Goal: Task Accomplishment & Management: Complete application form

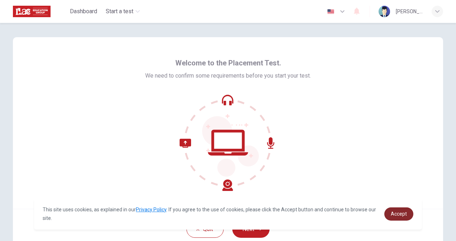
click at [405, 220] on link "Accept" at bounding box center [398, 214] width 29 height 13
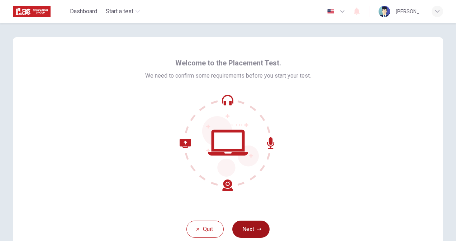
click at [259, 231] on button "Next" at bounding box center [250, 229] width 37 height 17
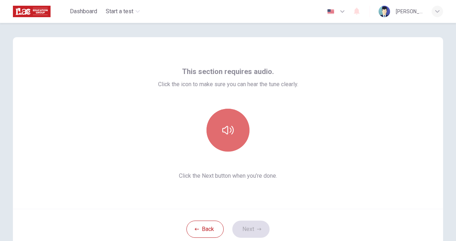
click at [224, 143] on button "button" at bounding box center [227, 130] width 43 height 43
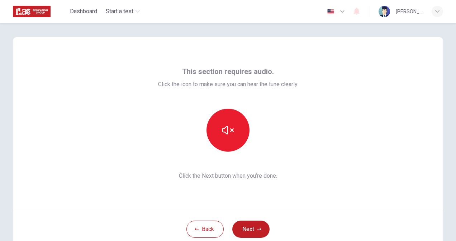
click at [296, 138] on div at bounding box center [228, 130] width 140 height 43
click at [260, 229] on button "Next" at bounding box center [250, 229] width 37 height 17
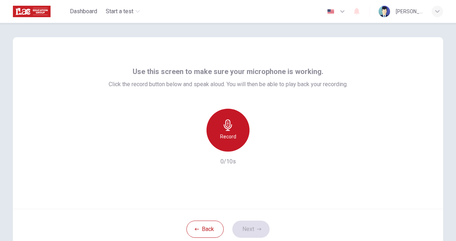
click at [225, 115] on div "Record" at bounding box center [227, 130] width 43 height 43
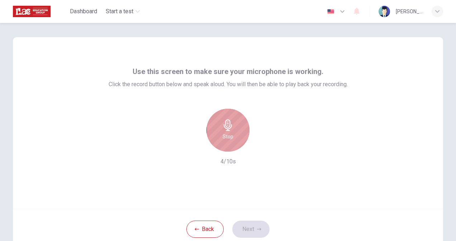
click at [225, 115] on div "Stop" at bounding box center [227, 130] width 43 height 43
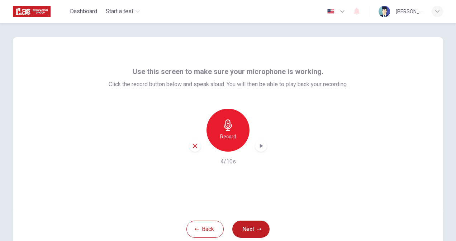
click at [225, 115] on div "Record" at bounding box center [227, 130] width 43 height 43
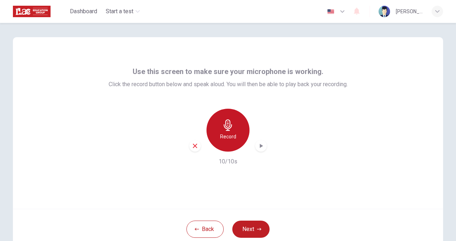
click at [241, 125] on div "Record" at bounding box center [227, 130] width 43 height 43
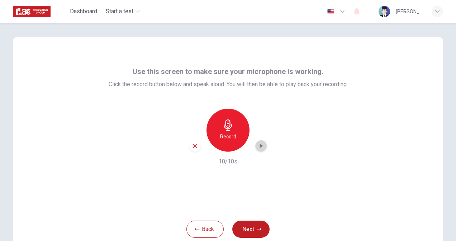
click at [261, 147] on icon "button" at bounding box center [260, 146] width 7 height 7
click at [261, 227] on button "Next" at bounding box center [250, 229] width 37 height 17
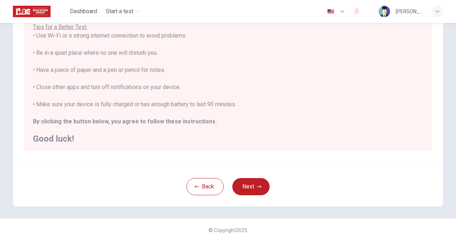
scroll to position [8, 0]
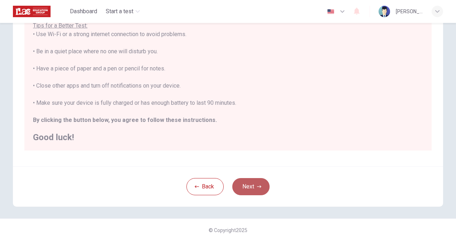
click at [257, 186] on icon "button" at bounding box center [259, 187] width 4 height 3
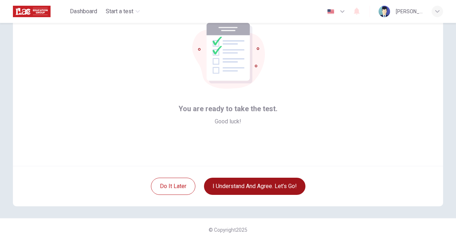
scroll to position [43, 0]
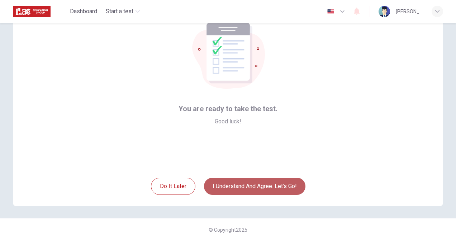
click at [257, 186] on button "I understand and agree. Let’s go!" at bounding box center [254, 186] width 101 height 17
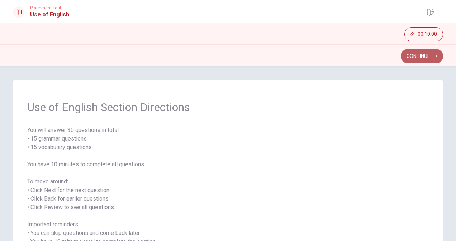
click at [423, 56] on button "Continue" at bounding box center [421, 56] width 42 height 14
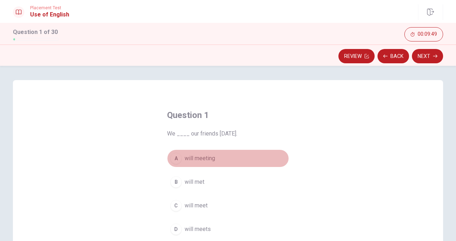
click at [208, 158] on span "will meeting" at bounding box center [199, 158] width 30 height 9
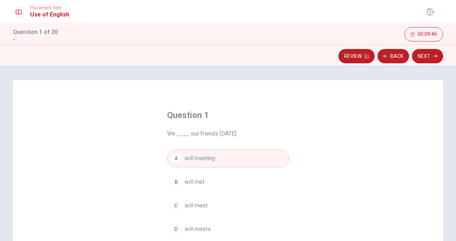
scroll to position [125, 0]
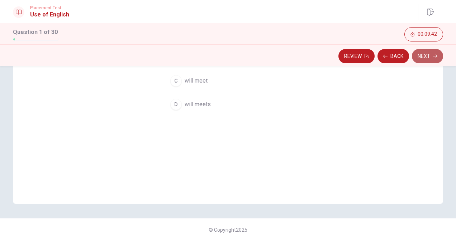
click at [428, 54] on button "Next" at bounding box center [427, 56] width 31 height 14
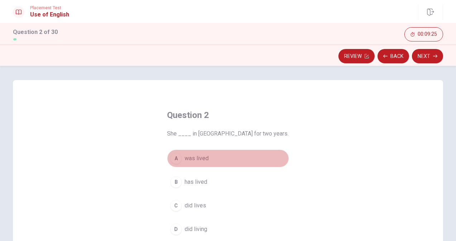
click at [175, 159] on div "A" at bounding box center [175, 158] width 11 height 11
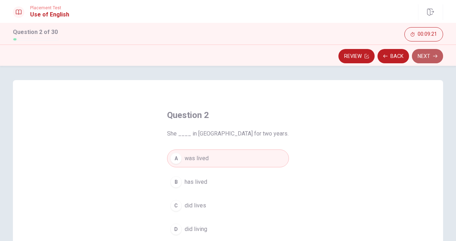
click at [427, 58] on button "Next" at bounding box center [427, 56] width 31 height 14
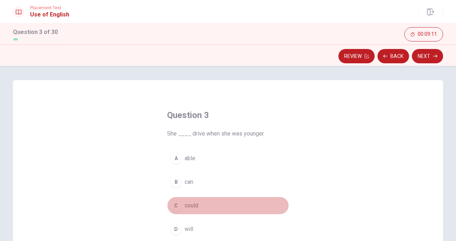
click at [193, 207] on span "could" at bounding box center [191, 206] width 14 height 9
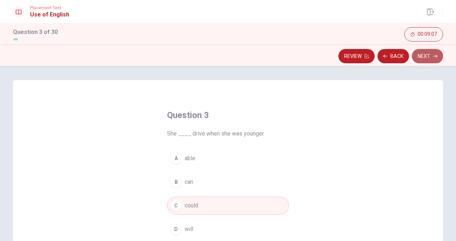
click at [424, 50] on button "Next" at bounding box center [427, 56] width 31 height 14
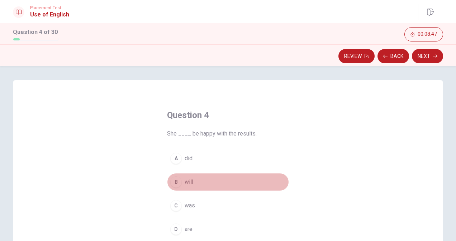
click at [182, 186] on button "B will" at bounding box center [228, 182] width 122 height 18
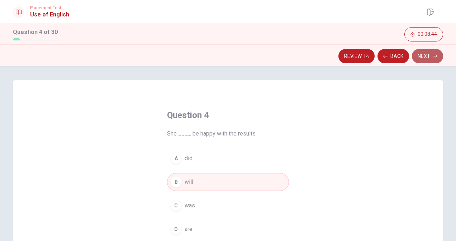
click at [427, 59] on button "Next" at bounding box center [427, 56] width 31 height 14
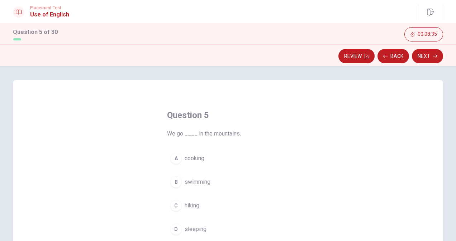
click at [180, 207] on button "C hiking" at bounding box center [228, 206] width 122 height 18
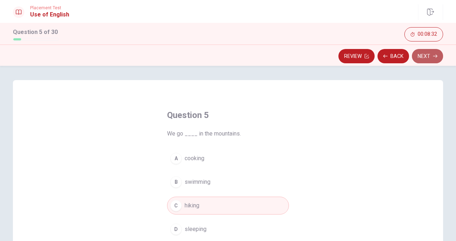
click at [425, 58] on button "Next" at bounding box center [427, 56] width 31 height 14
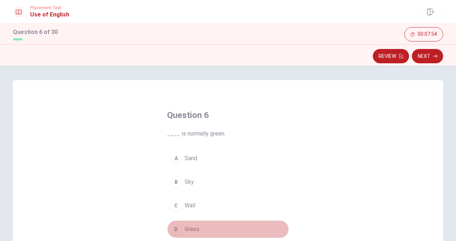
click at [175, 231] on div "D" at bounding box center [175, 229] width 11 height 11
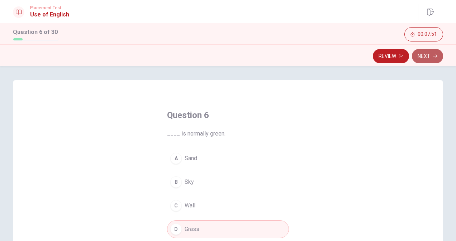
click at [436, 55] on icon "button" at bounding box center [435, 56] width 4 height 3
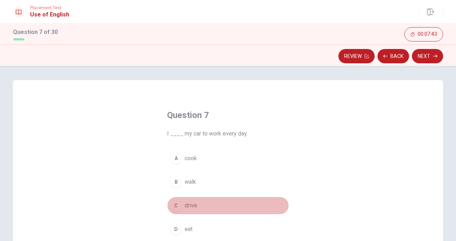
click at [191, 207] on span "drive" at bounding box center [190, 206] width 13 height 9
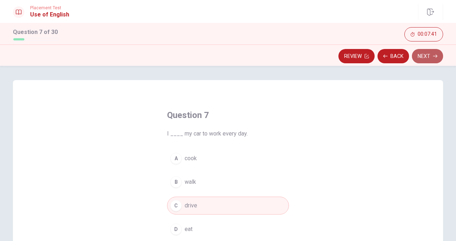
click at [433, 59] on button "Next" at bounding box center [427, 56] width 31 height 14
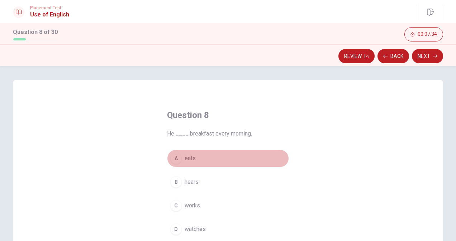
click at [212, 157] on button "A eats" at bounding box center [228, 159] width 122 height 18
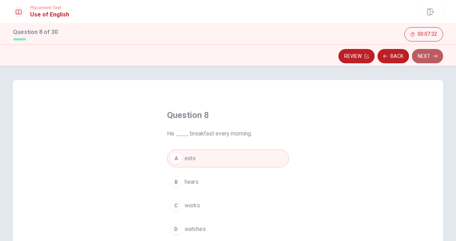
click at [429, 56] on button "Next" at bounding box center [427, 56] width 31 height 14
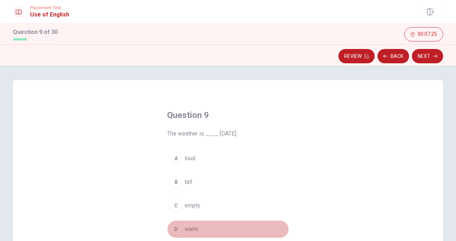
click at [174, 228] on div "D" at bounding box center [175, 229] width 11 height 11
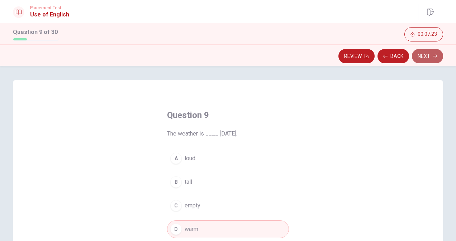
click at [434, 57] on icon "button" at bounding box center [435, 56] width 4 height 4
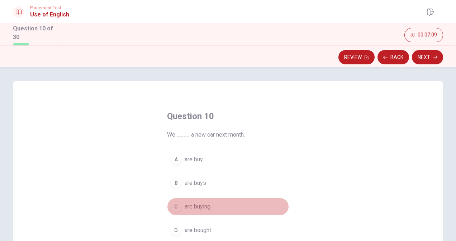
click at [236, 209] on button "C are buying" at bounding box center [228, 207] width 122 height 18
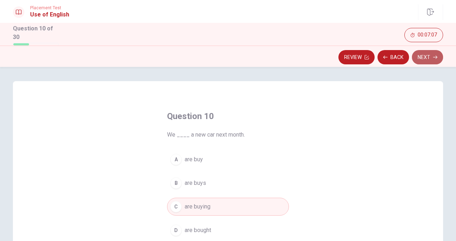
click at [422, 56] on button "Next" at bounding box center [427, 57] width 31 height 14
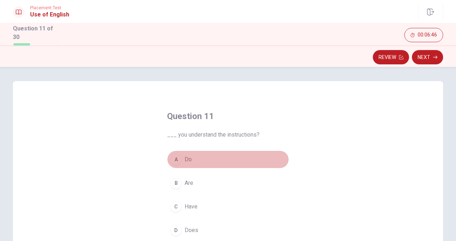
click at [203, 158] on button "A Do" at bounding box center [228, 160] width 122 height 18
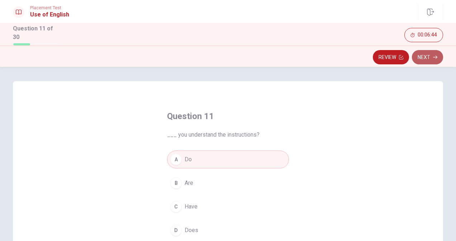
click at [427, 55] on button "Next" at bounding box center [427, 57] width 31 height 14
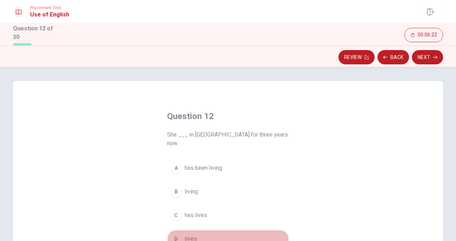
click at [194, 235] on span "lives" at bounding box center [190, 239] width 12 height 9
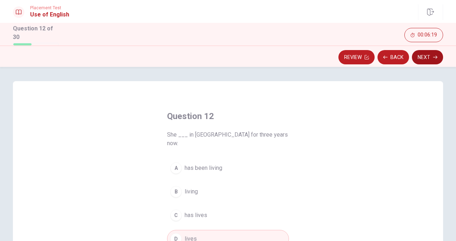
click at [429, 54] on button "Next" at bounding box center [427, 57] width 31 height 14
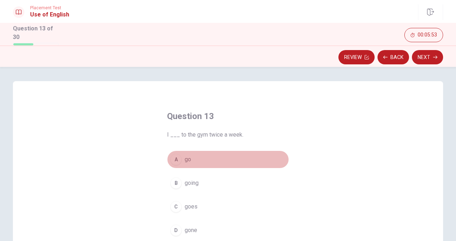
click at [236, 159] on button "A go" at bounding box center [228, 160] width 122 height 18
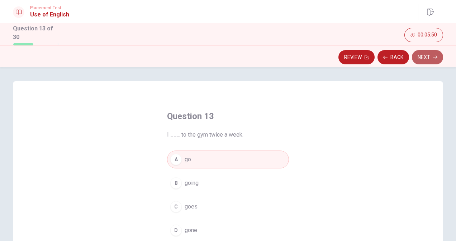
click at [431, 53] on button "Next" at bounding box center [427, 57] width 31 height 14
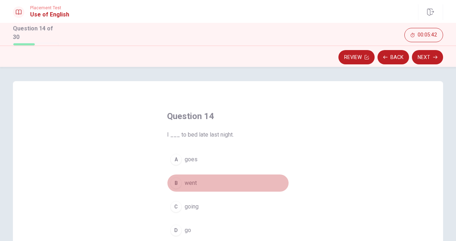
click at [266, 176] on button "B went" at bounding box center [228, 183] width 122 height 18
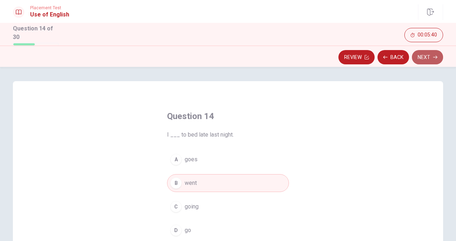
click at [421, 60] on button "Next" at bounding box center [427, 57] width 31 height 14
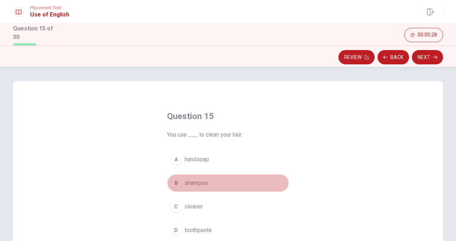
click at [217, 180] on button "B shampoo" at bounding box center [228, 183] width 122 height 18
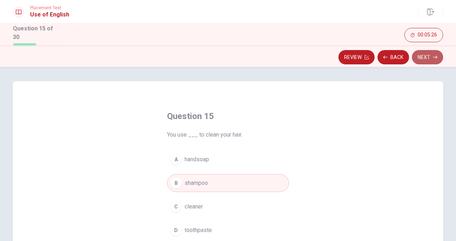
click at [419, 61] on button "Next" at bounding box center [427, 57] width 31 height 14
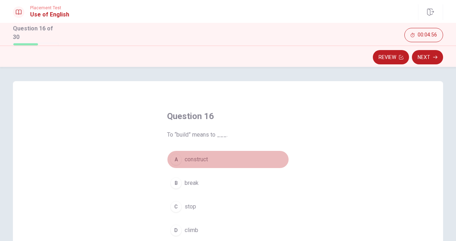
click at [181, 158] on button "A construct" at bounding box center [228, 160] width 122 height 18
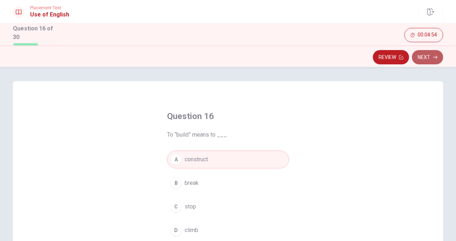
click at [428, 55] on button "Next" at bounding box center [427, 57] width 31 height 14
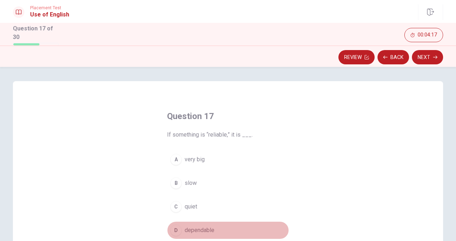
click at [206, 227] on span "dependable" at bounding box center [199, 230] width 30 height 9
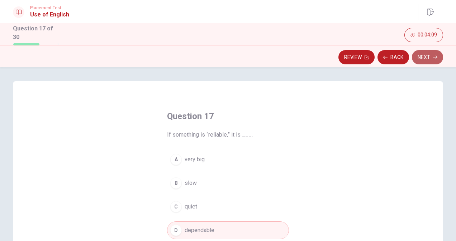
click at [435, 56] on icon "button" at bounding box center [435, 57] width 4 height 3
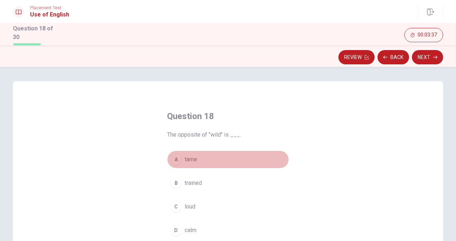
click at [180, 157] on button "A tame" at bounding box center [228, 160] width 122 height 18
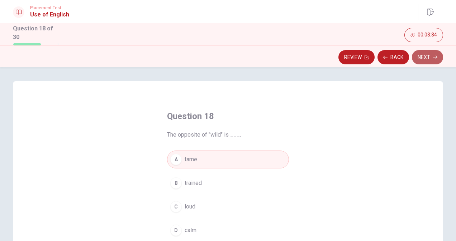
click at [429, 58] on button "Next" at bounding box center [427, 57] width 31 height 14
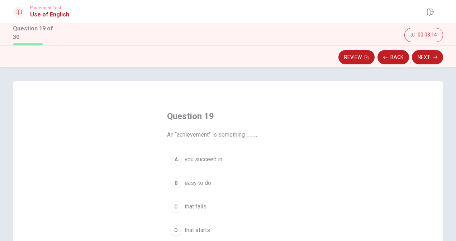
click at [242, 180] on button "B easy to do" at bounding box center [228, 183] width 122 height 18
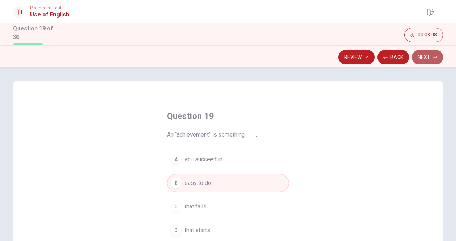
click at [427, 56] on button "Next" at bounding box center [427, 57] width 31 height 14
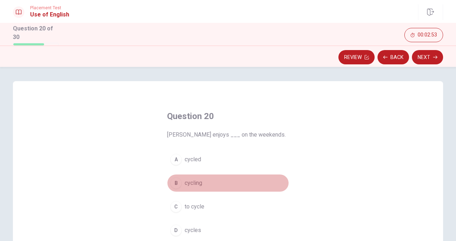
click at [200, 183] on span "cycling" at bounding box center [193, 183] width 18 height 9
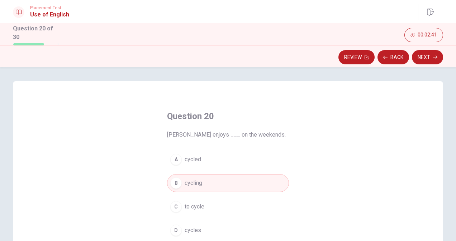
click at [269, 207] on button "C to cycle" at bounding box center [228, 207] width 122 height 18
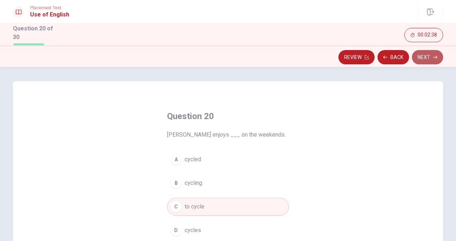
click at [421, 59] on button "Next" at bounding box center [427, 57] width 31 height 14
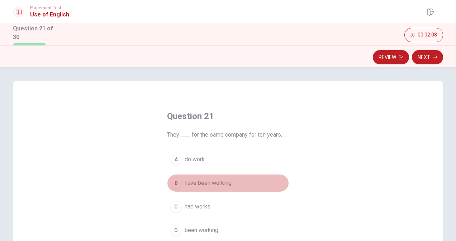
click at [262, 184] on button "B have been working" at bounding box center [228, 183] width 122 height 18
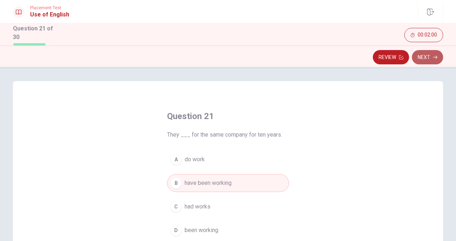
click at [421, 58] on button "Next" at bounding box center [427, 57] width 31 height 14
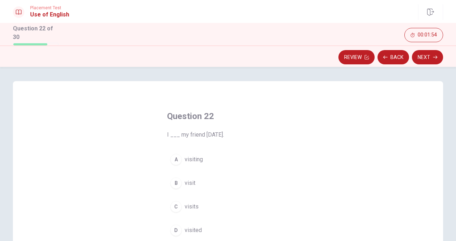
click at [224, 228] on button "D visited" at bounding box center [228, 231] width 122 height 18
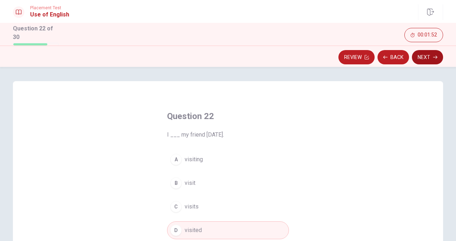
click at [426, 52] on button "Next" at bounding box center [427, 57] width 31 height 14
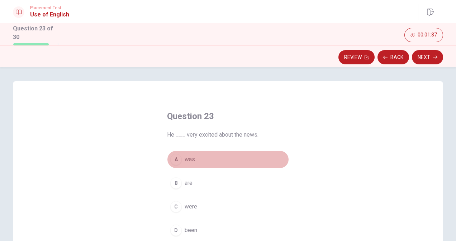
click at [191, 162] on span "was" at bounding box center [189, 159] width 10 height 9
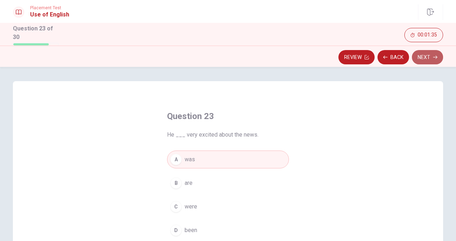
click at [423, 51] on button "Next" at bounding box center [427, 57] width 31 height 14
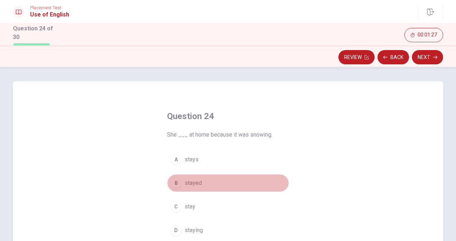
click at [254, 182] on button "B stayed" at bounding box center [228, 183] width 122 height 18
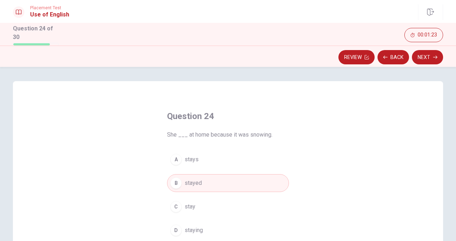
click at [282, 159] on button "A stays" at bounding box center [228, 160] width 122 height 18
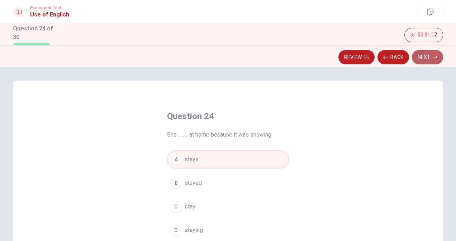
click at [431, 52] on button "Next" at bounding box center [427, 57] width 31 height 14
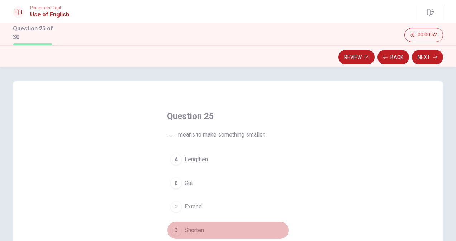
click at [219, 227] on button "D Shorten" at bounding box center [228, 231] width 122 height 18
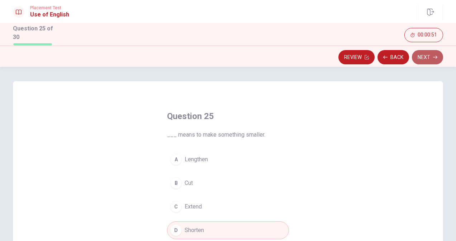
click at [426, 56] on button "Next" at bounding box center [427, 57] width 31 height 14
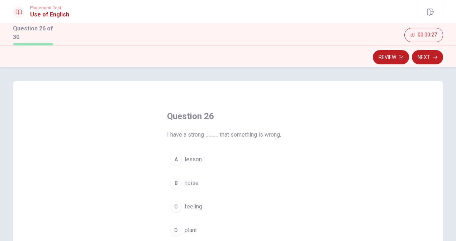
click at [193, 227] on span "plant" at bounding box center [190, 230] width 12 height 9
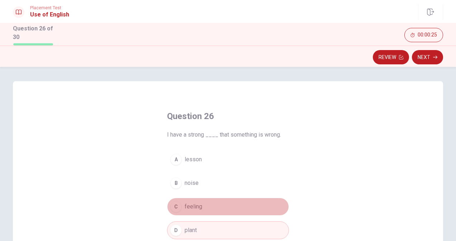
click at [212, 199] on button "C feeling" at bounding box center [228, 207] width 122 height 18
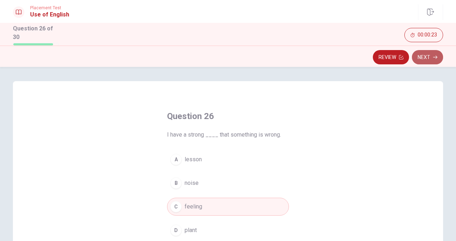
click at [421, 57] on button "Next" at bounding box center [427, 57] width 31 height 14
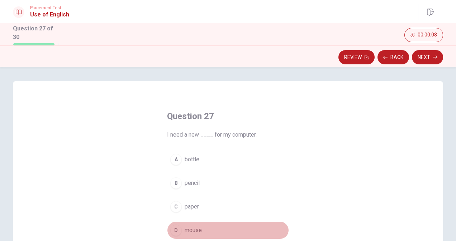
click at [203, 226] on button "D mouse" at bounding box center [228, 231] width 122 height 18
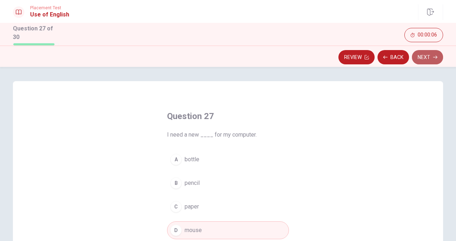
click at [429, 54] on button "Next" at bounding box center [427, 57] width 31 height 14
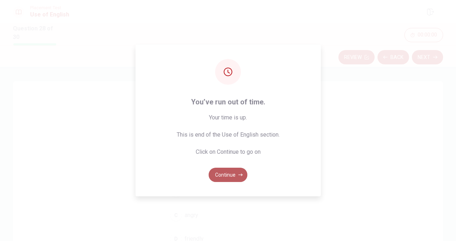
click at [237, 174] on button "Continue" at bounding box center [227, 175] width 39 height 14
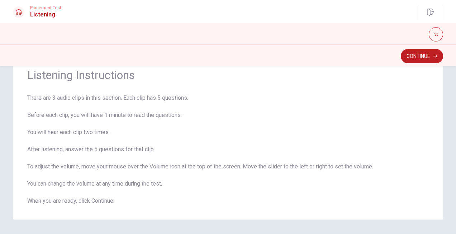
scroll to position [42, 0]
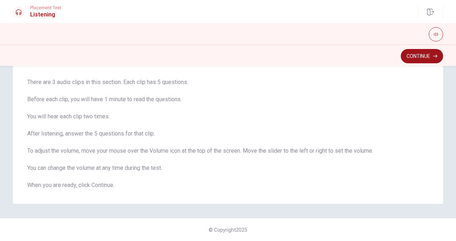
click at [428, 56] on button "Continue" at bounding box center [421, 56] width 42 height 14
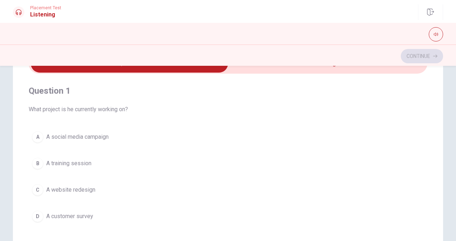
scroll to position [0, 0]
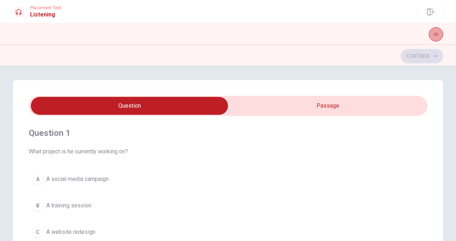
click at [434, 31] on button "button" at bounding box center [435, 34] width 14 height 14
click at [18, 11] on icon at bounding box center [19, 12] width 6 height 6
click at [38, 230] on div "C" at bounding box center [37, 232] width 11 height 11
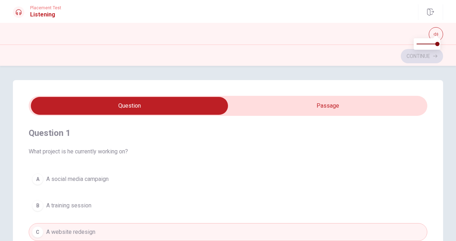
click at [149, 184] on button "A A social media campaign" at bounding box center [228, 179] width 398 height 18
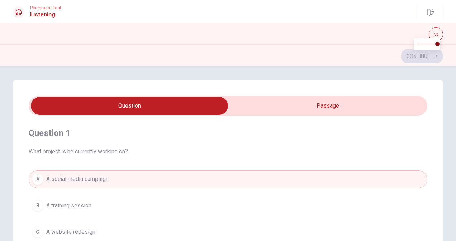
scroll to position [207, 0]
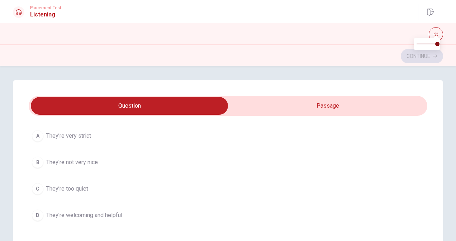
click at [451, 189] on div "Question 1 What project is he currently working on? A A social media campaign B…" at bounding box center [227, 224] width 453 height 288
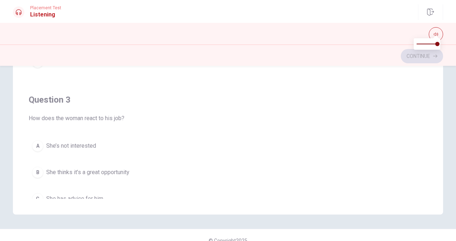
scroll to position [0, 0]
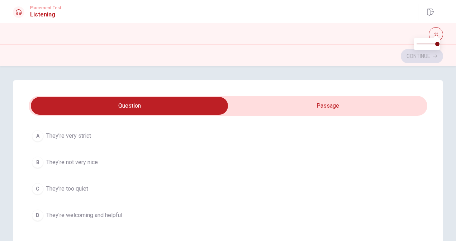
click at [37, 213] on div "D" at bounding box center [37, 215] width 11 height 11
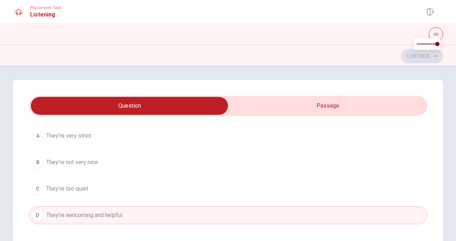
scroll to position [153, 0]
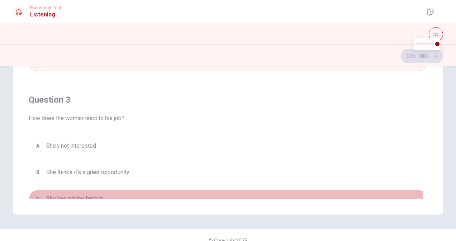
click at [36, 196] on div "C" at bounding box center [37, 198] width 11 height 11
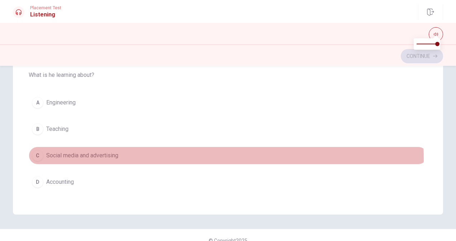
click at [109, 155] on span "Social media and advertising" at bounding box center [82, 156] width 72 height 9
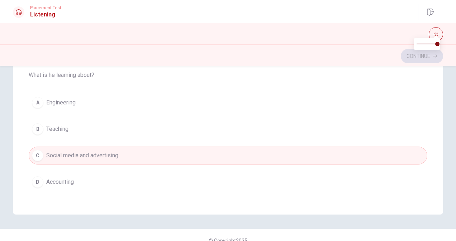
scroll to position [575, 0]
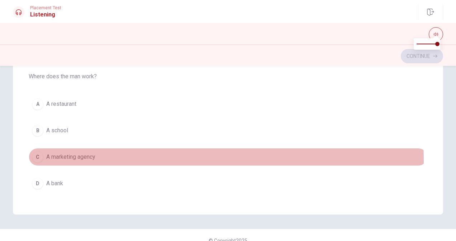
click at [105, 156] on button "C A marketing agency" at bounding box center [228, 157] width 398 height 18
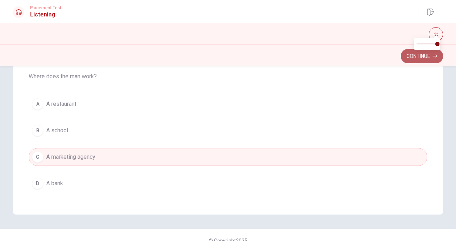
click at [428, 56] on button "Continue" at bounding box center [421, 56] width 42 height 14
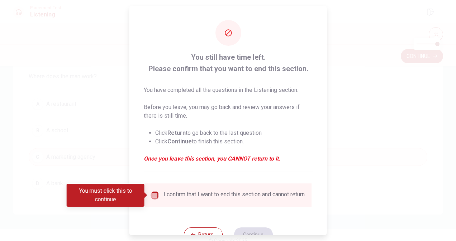
click at [155, 193] on input "You must click this to continue" at bounding box center [154, 195] width 9 height 9
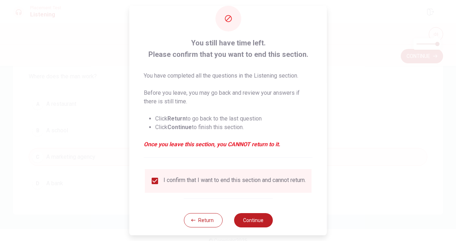
scroll to position [26, 0]
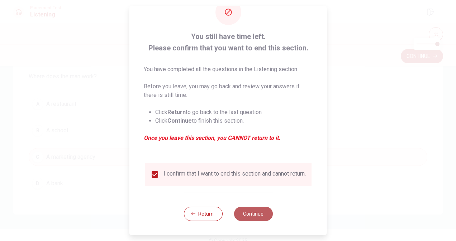
click at [251, 213] on button "Continue" at bounding box center [253, 214] width 39 height 14
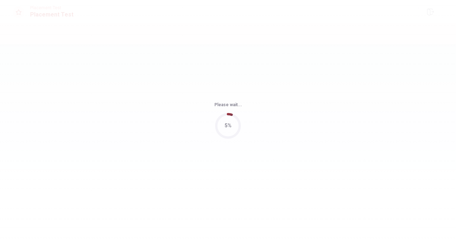
scroll to position [0, 0]
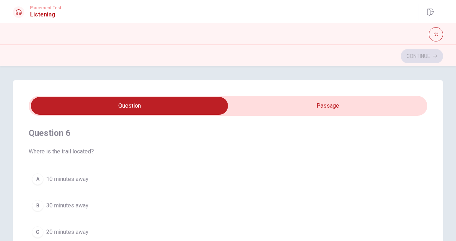
click at [254, 189] on div "A 10 minutes away B 30 minutes away C 20 minutes away D 45 minutes away" at bounding box center [228, 218] width 398 height 97
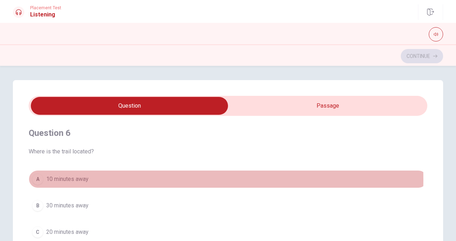
click at [75, 180] on span "10 minutes away" at bounding box center [67, 179] width 42 height 9
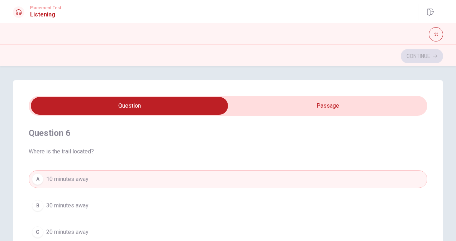
scroll to position [207, 0]
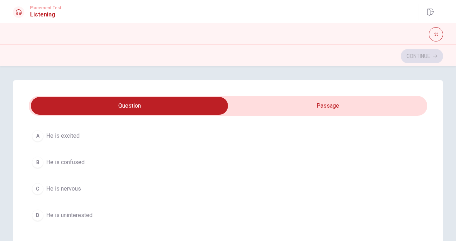
click at [425, 158] on div "Question 6 Where is the trail located? A 10 minutes away B 30 minutes away C 20…" at bounding box center [228, 224] width 430 height 288
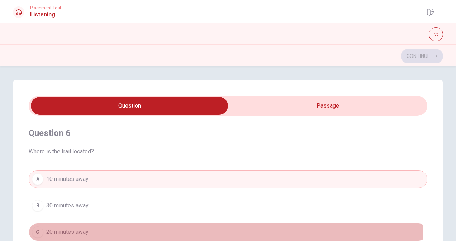
click at [35, 231] on div "C" at bounding box center [37, 232] width 11 height 11
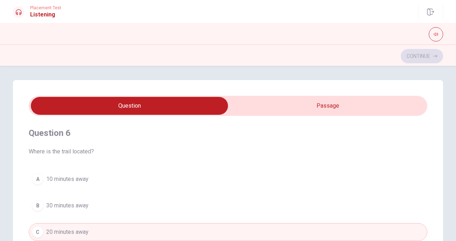
click at [425, 193] on div "Question 6 Where is the trail located? A 10 minutes away B 30 minutes away C 20…" at bounding box center [228, 224] width 430 height 288
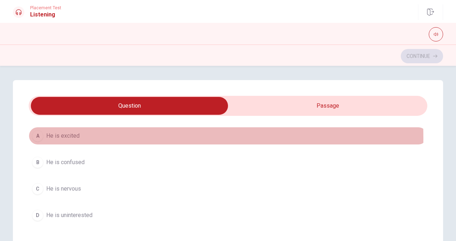
click at [71, 137] on span "He is excited" at bounding box center [62, 136] width 33 height 9
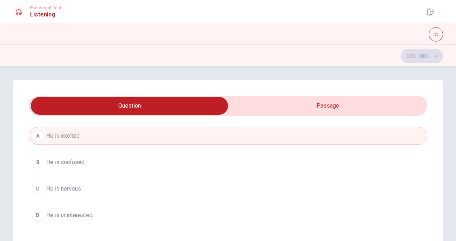
scroll to position [153, 0]
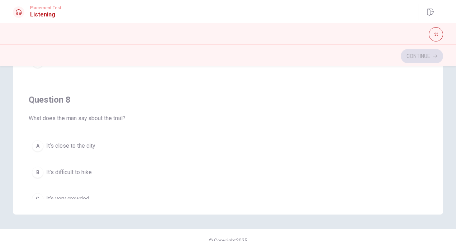
click at [140, 202] on div "Question 6 Where is the trail located? A 10 minutes away B 30 minutes away C 20…" at bounding box center [228, 71] width 430 height 288
click at [50, 198] on span "It’s very crowded" at bounding box center [67, 199] width 43 height 9
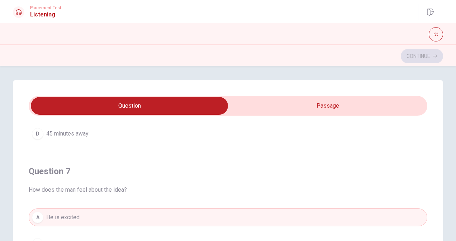
scroll to position [0, 0]
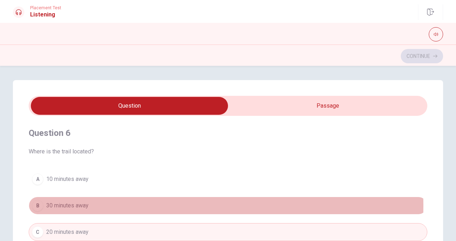
click at [37, 206] on div "B" at bounding box center [37, 205] width 11 height 11
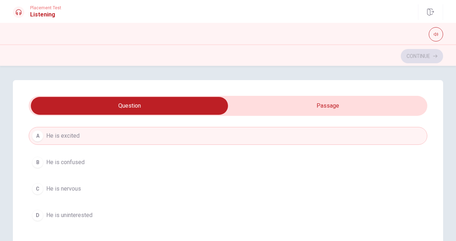
scroll to position [153, 0]
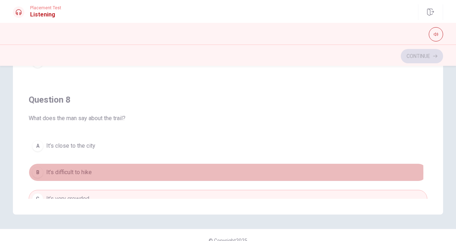
click at [85, 170] on span "It’s difficult to hike" at bounding box center [68, 172] width 45 height 9
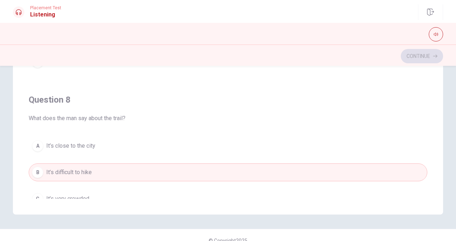
scroll to position [413, 0]
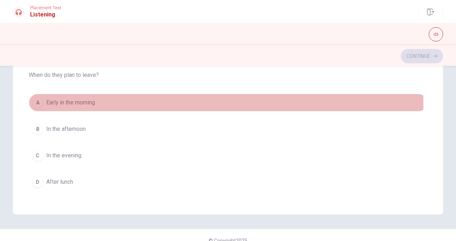
click at [34, 102] on div "A" at bounding box center [37, 102] width 11 height 11
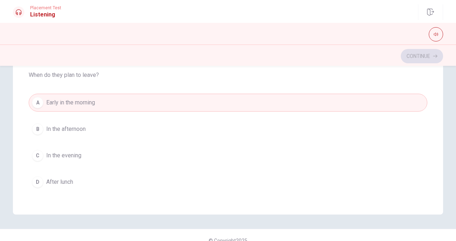
scroll to position [575, 0]
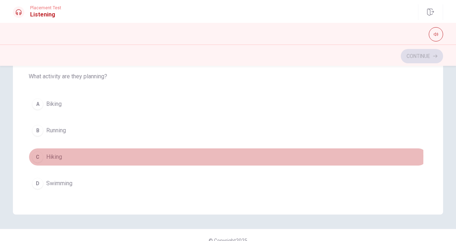
click at [70, 152] on button "C Hiking" at bounding box center [228, 157] width 398 height 18
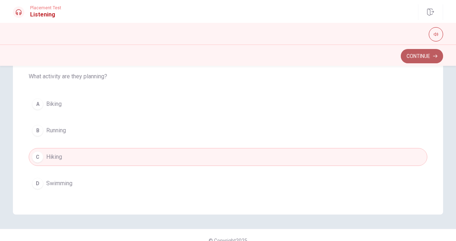
click at [428, 56] on button "Continue" at bounding box center [421, 56] width 42 height 14
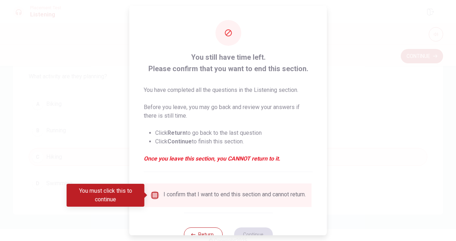
click at [154, 197] on input "You must click this to continue" at bounding box center [154, 195] width 9 height 9
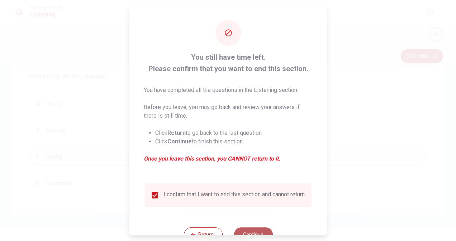
click at [259, 233] on button "Continue" at bounding box center [253, 235] width 39 height 14
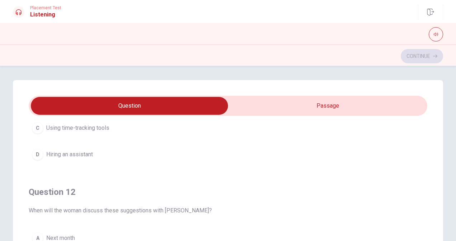
scroll to position [0, 0]
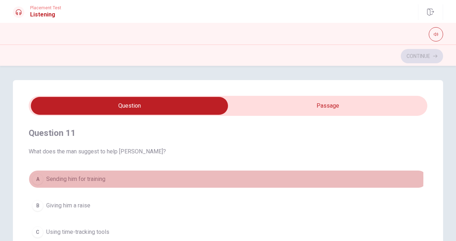
click at [36, 178] on div "A" at bounding box center [37, 179] width 11 height 11
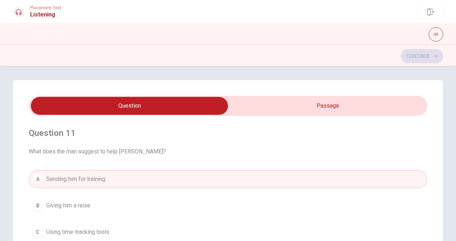
scroll to position [207, 0]
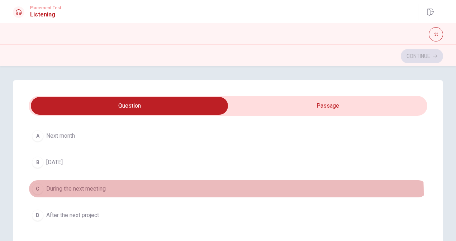
click at [143, 192] on button "C During the next meeting" at bounding box center [228, 189] width 398 height 18
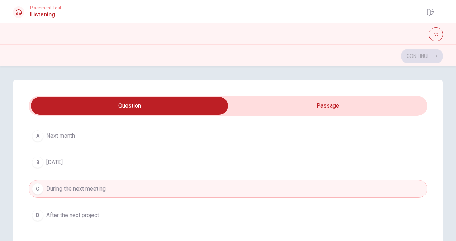
scroll to position [153, 0]
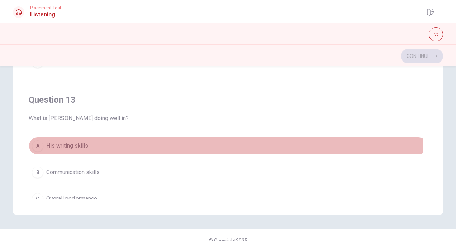
click at [34, 145] on div "A" at bounding box center [37, 145] width 11 height 11
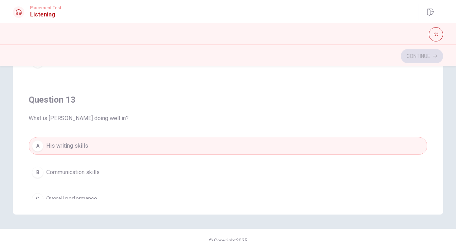
scroll to position [413, 0]
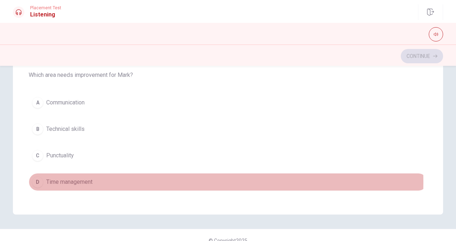
click at [36, 178] on div "D" at bounding box center [37, 182] width 11 height 11
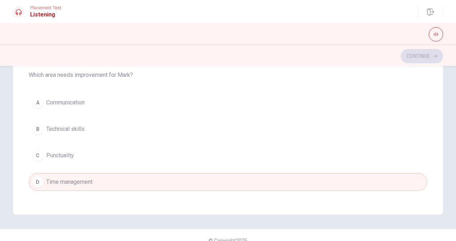
scroll to position [575, 0]
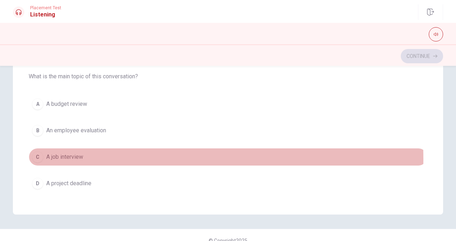
click at [37, 154] on div "C" at bounding box center [37, 157] width 11 height 11
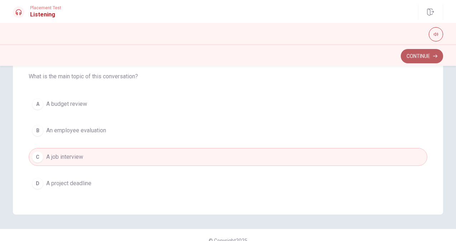
click at [431, 57] on button "Continue" at bounding box center [421, 56] width 42 height 14
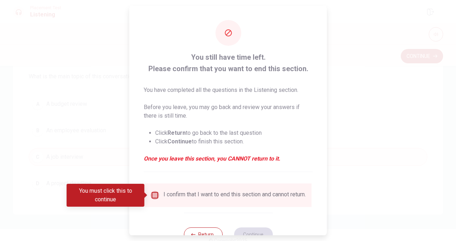
click at [154, 195] on input "You must click this to continue" at bounding box center [154, 195] width 9 height 9
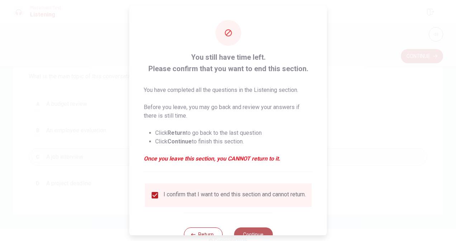
click at [256, 233] on button "Continue" at bounding box center [253, 235] width 39 height 14
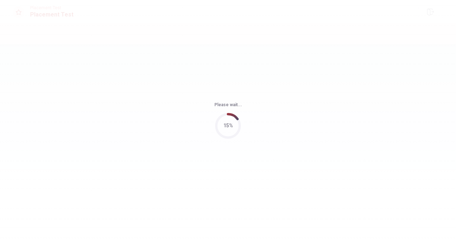
scroll to position [0, 0]
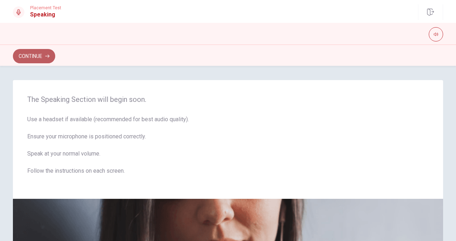
click at [50, 55] on button "Continue" at bounding box center [34, 56] width 42 height 14
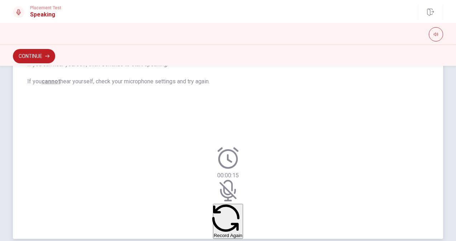
scroll to position [155, 0]
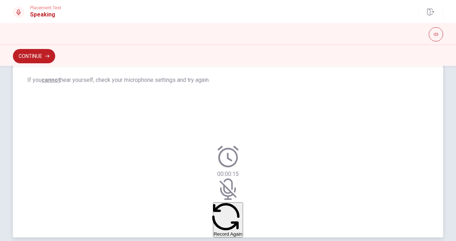
click at [234, 188] on icon at bounding box center [235, 190] width 2 height 5
click at [225, 185] on icon at bounding box center [227, 190] width 8 height 10
click at [217, 146] on icon at bounding box center [227, 156] width 21 height 21
click at [230, 219] on button "Record Again" at bounding box center [228, 220] width 30 height 35
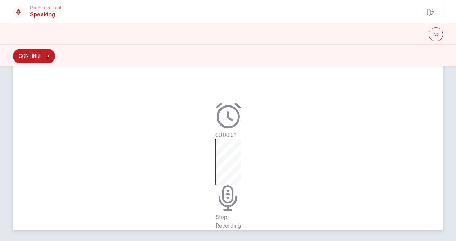
scroll to position [157, 0]
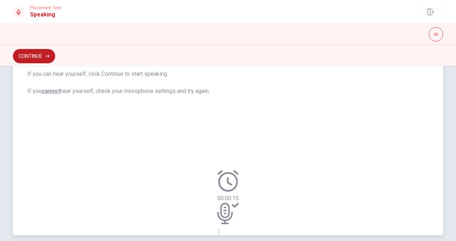
click at [227, 233] on icon "Play Audio" at bounding box center [223, 237] width 7 height 9
click at [227, 233] on icon "Pause Audio" at bounding box center [224, 237] width 8 height 9
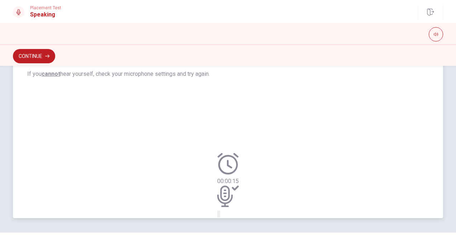
scroll to position [188, 0]
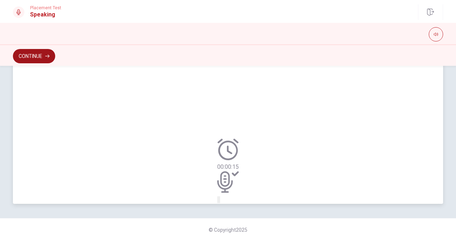
click at [28, 54] on button "Continue" at bounding box center [34, 56] width 42 height 14
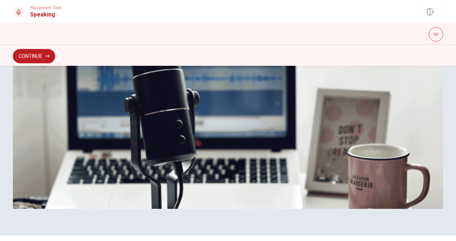
scroll to position [210, 0]
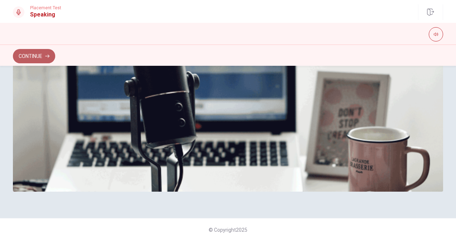
click at [28, 55] on button "Continue" at bounding box center [34, 56] width 42 height 14
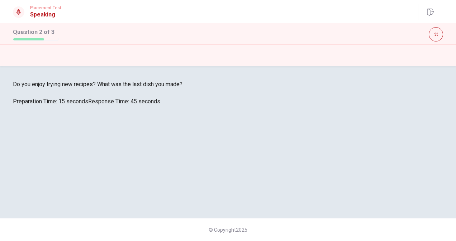
scroll to position [0, 0]
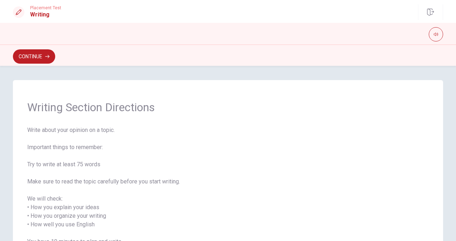
click at [452, 188] on div "Writing Section Directions Write about your opinion on a topic. Important thing…" at bounding box center [227, 186] width 453 height 212
click at [55, 59] on button "Continue" at bounding box center [34, 56] width 42 height 14
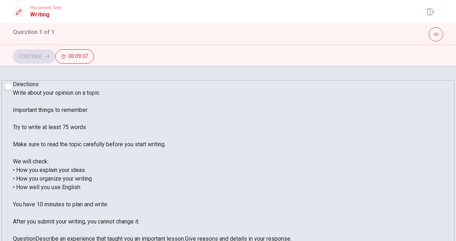
type textarea "i"
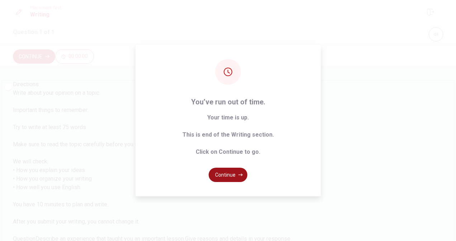
type textarea "I learn to pojitibu is dood. when cyying me I cyning for a long time. but it is…"
click at [240, 175] on icon "button" at bounding box center [240, 175] width 4 height 3
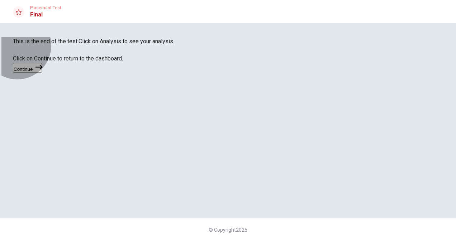
click at [42, 73] on button "Continue" at bounding box center [27, 68] width 29 height 10
